Goal: Transaction & Acquisition: Register for event/course

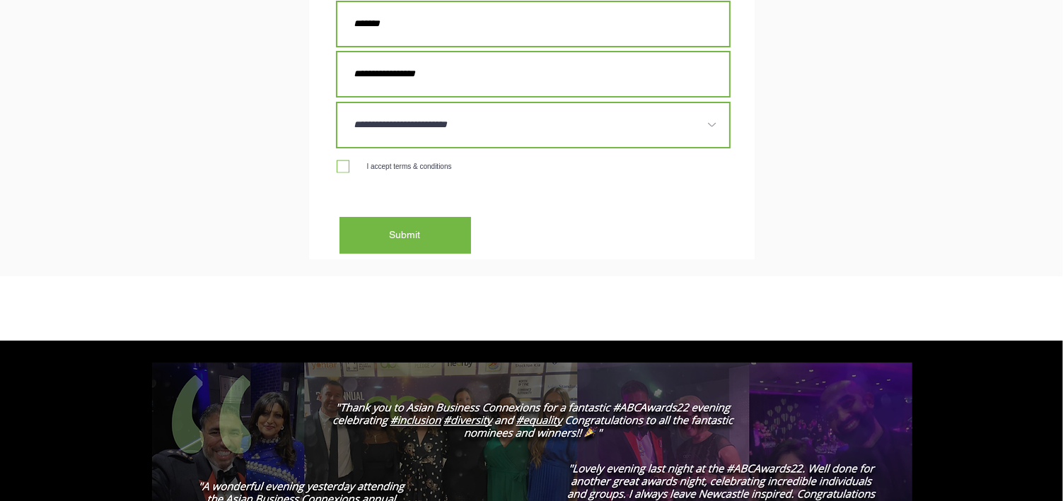
scroll to position [1963, 0]
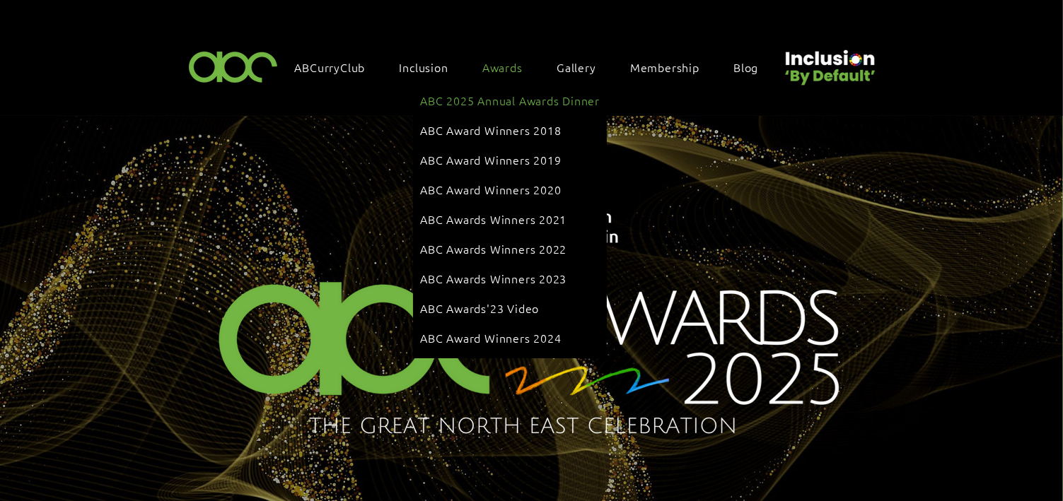
click at [482, 93] on span "ABC 2025 Annual Awards Dinner" at bounding box center [510, 101] width 180 height 16
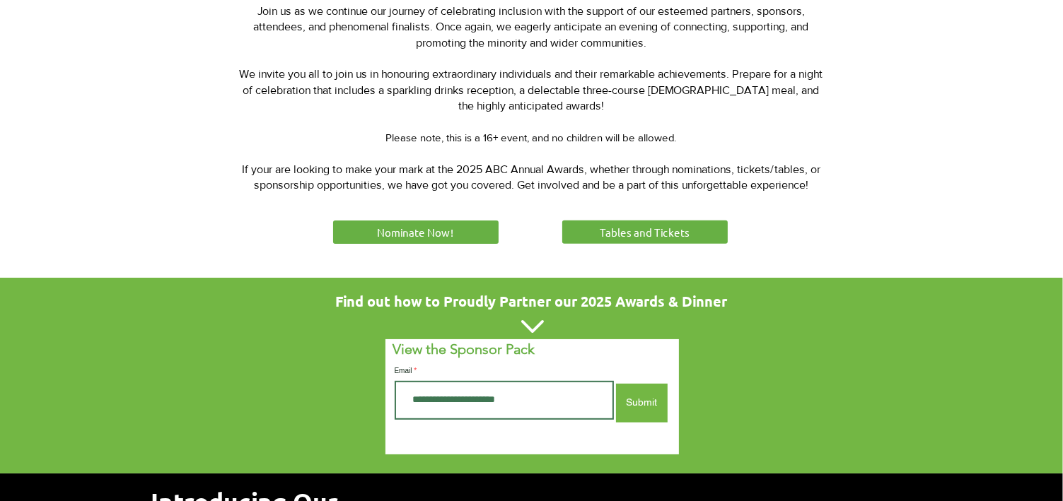
scroll to position [653, 0]
click at [601, 233] on span "Tables and Tickets" at bounding box center [645, 232] width 90 height 15
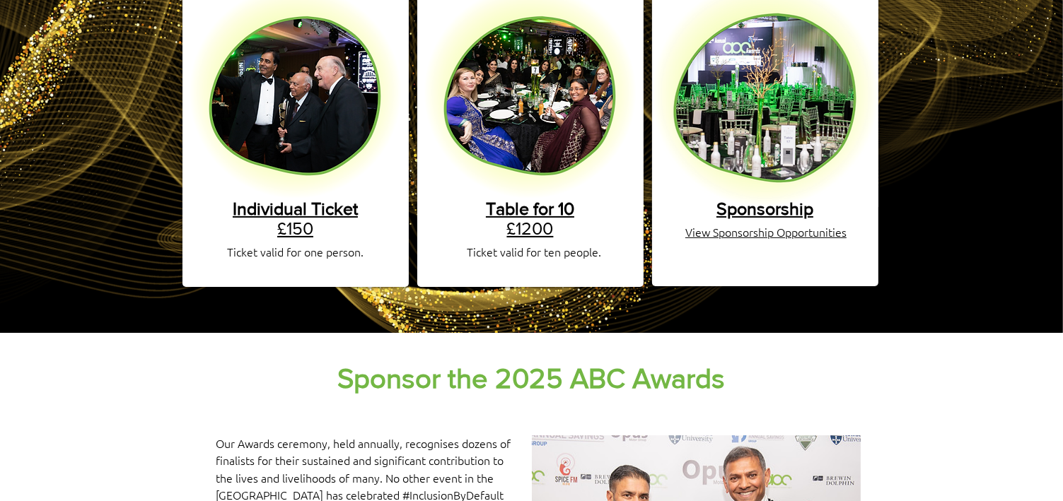
scroll to position [325, 0]
click at [500, 199] on span "Table for 10" at bounding box center [530, 209] width 88 height 20
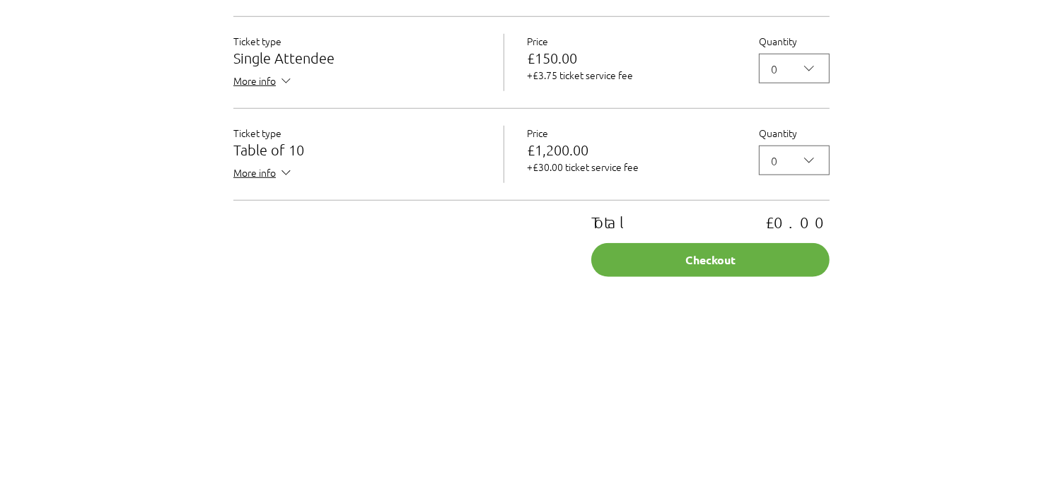
scroll to position [1411, 0]
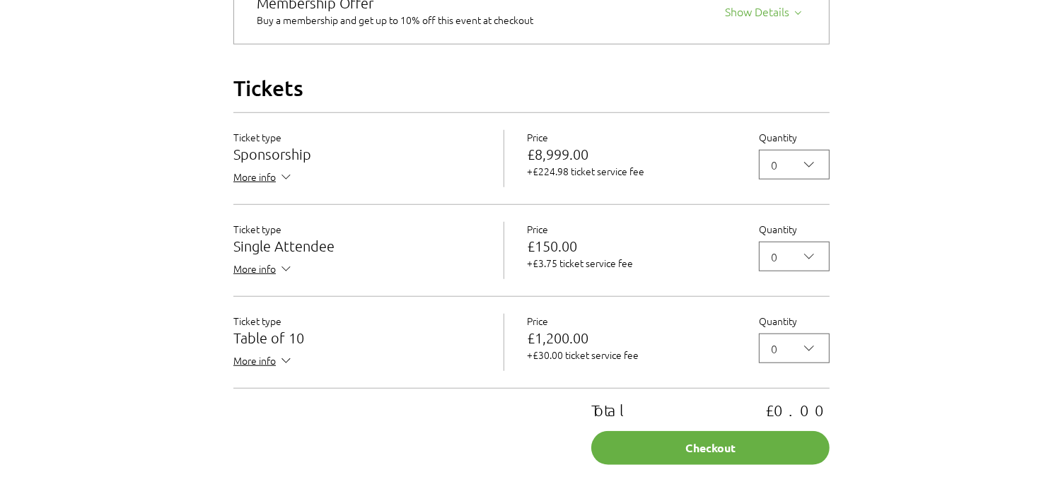
scroll to position [1222, 0]
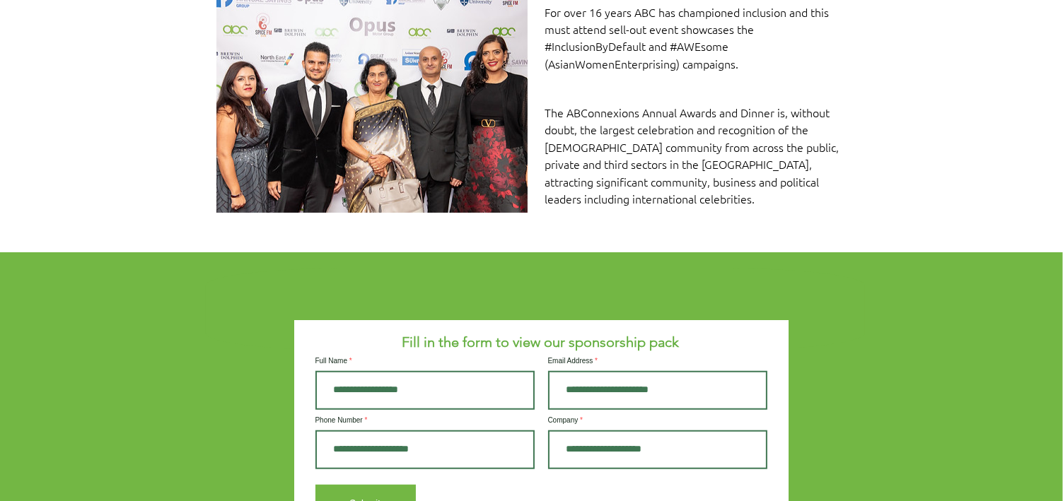
scroll to position [1092, 0]
